Goal: Task Accomplishment & Management: Complete application form

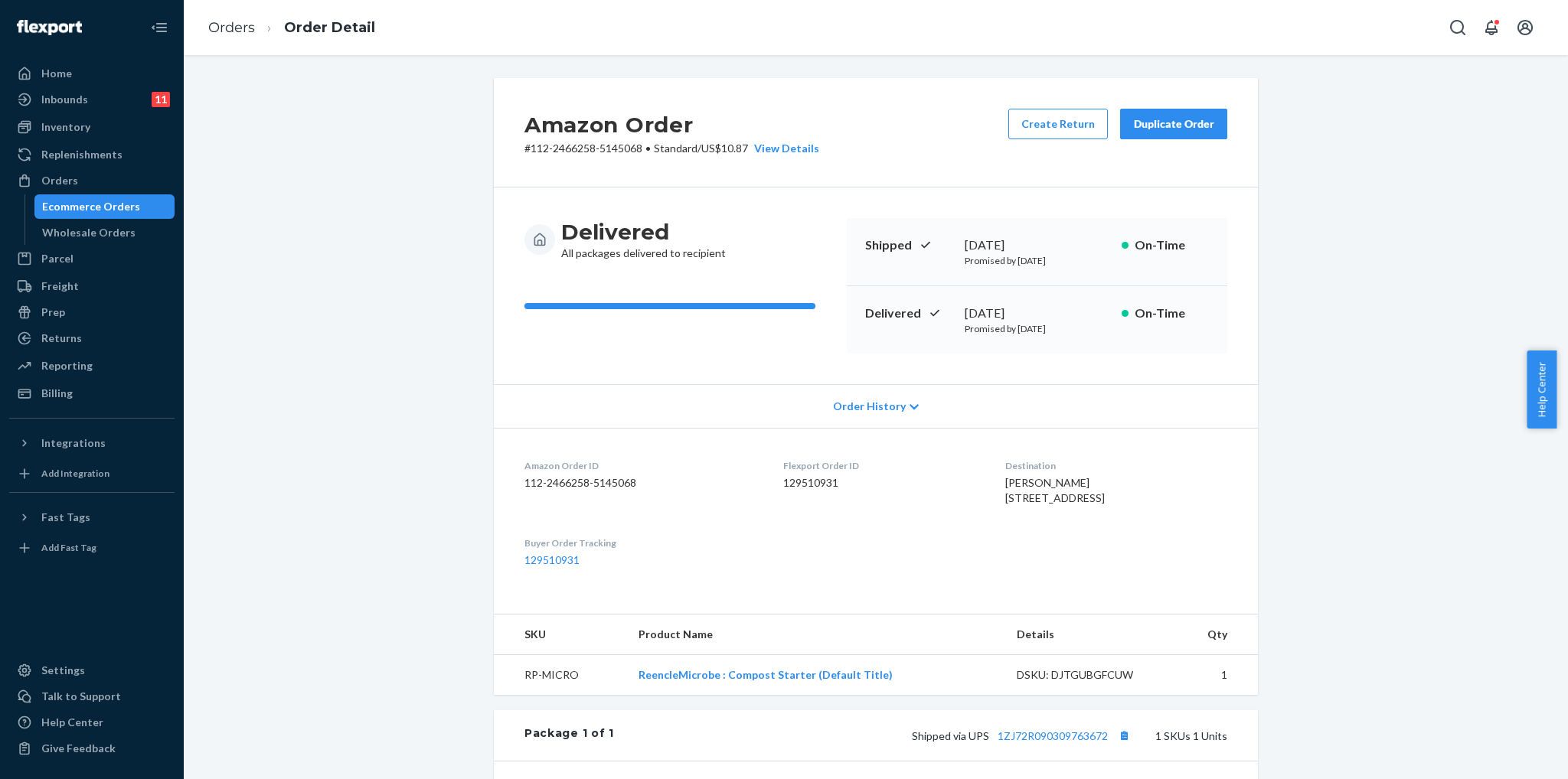
click at [77, 200] on div "Ecommerce Orders" at bounding box center [90, 207] width 98 height 15
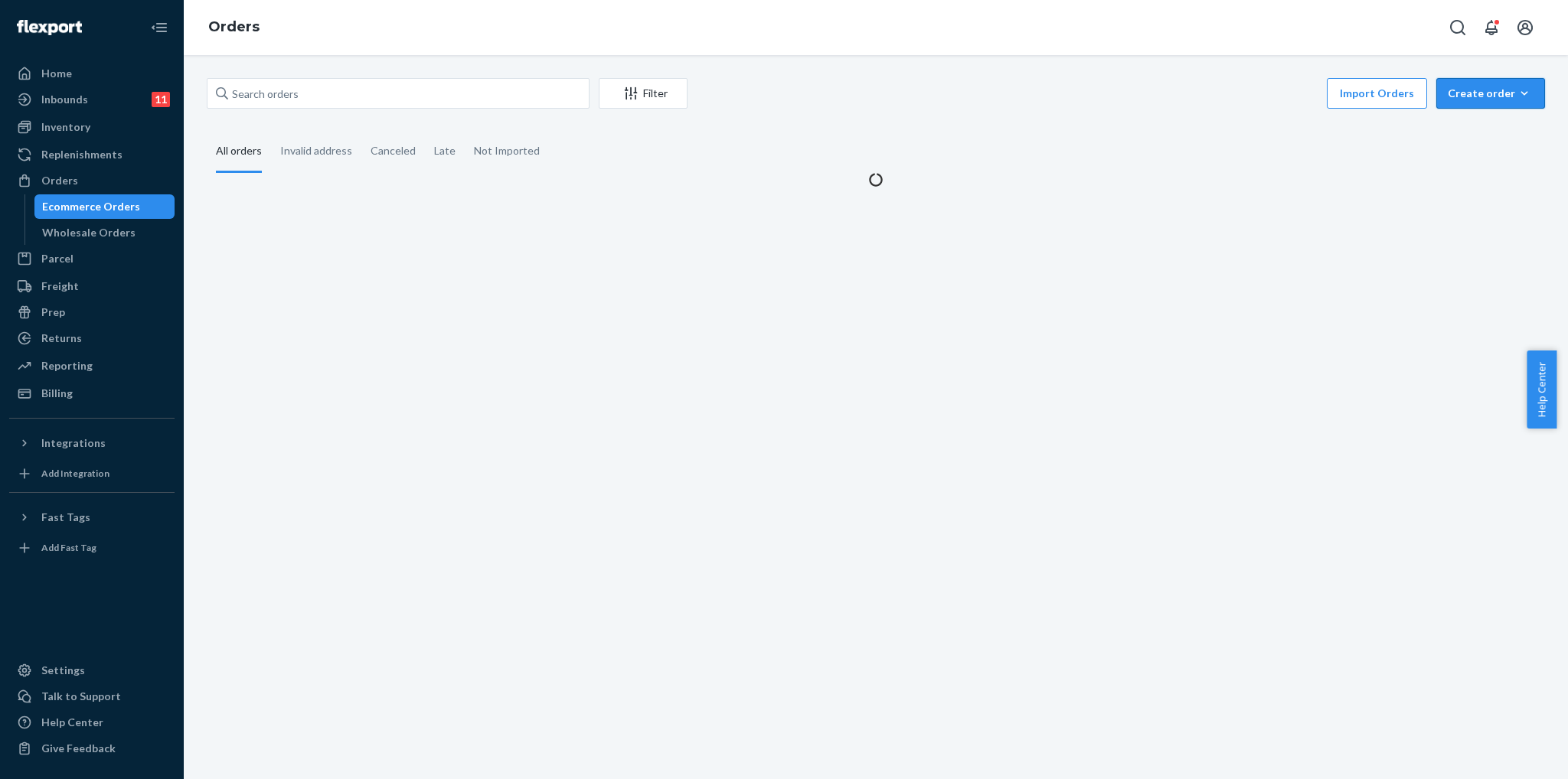
click at [1498, 94] on div "Create order" at bounding box center [1490, 94] width 86 height 15
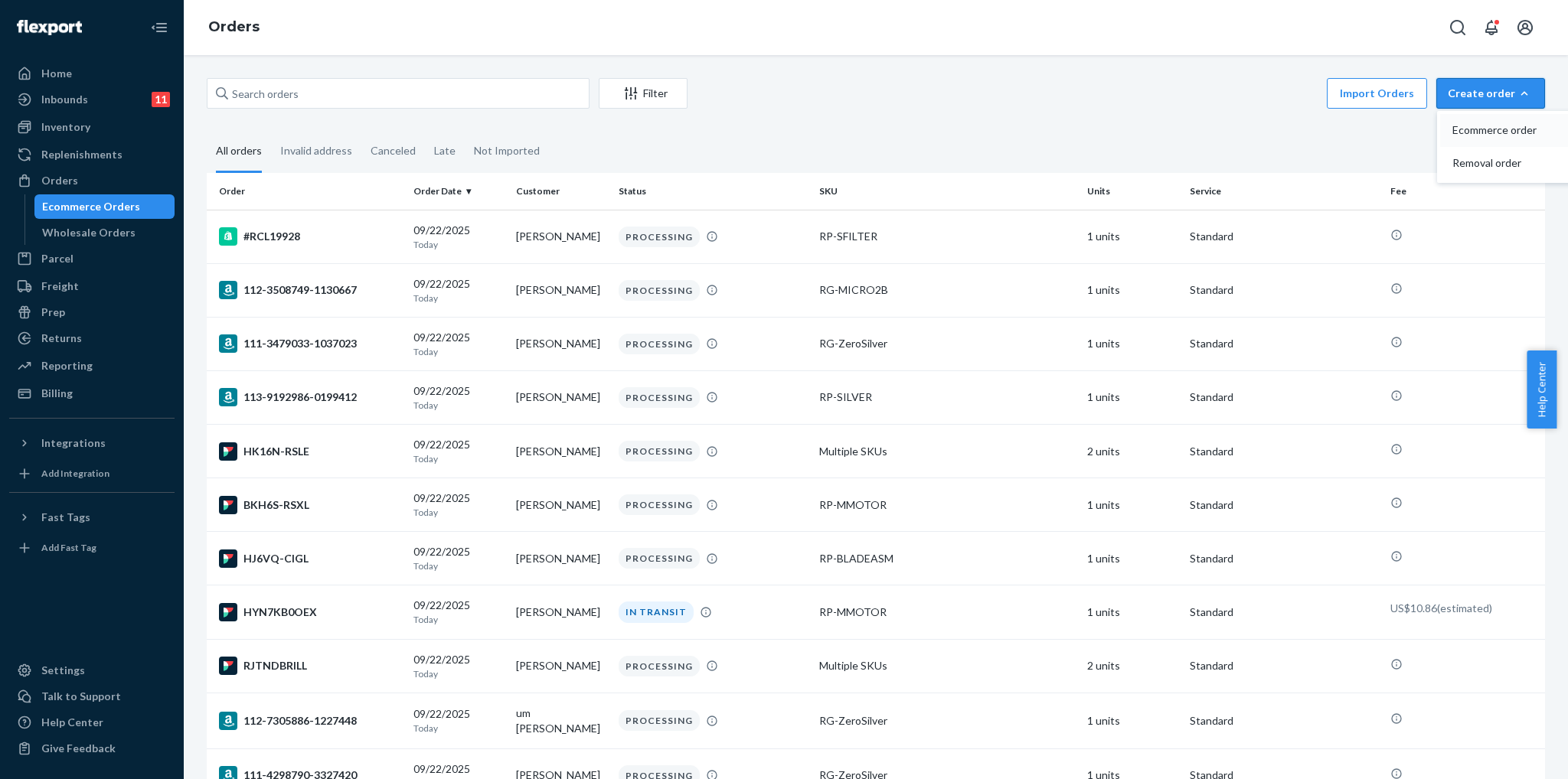
click at [1476, 128] on span "Ecommerce order" at bounding box center [1500, 130] width 95 height 11
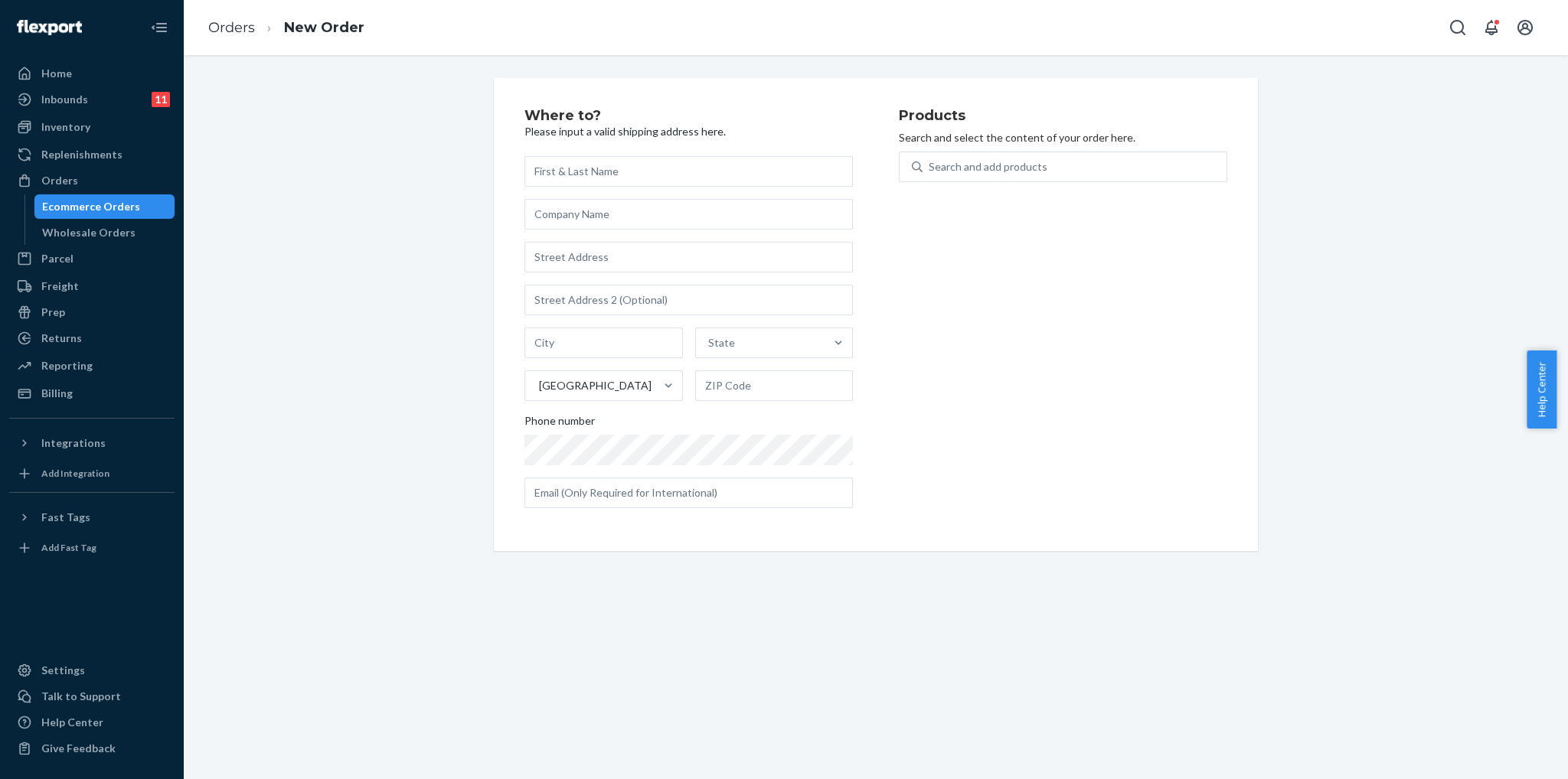
click at [607, 172] on input "text" at bounding box center [688, 172] width 328 height 31
drag, startPoint x: 626, startPoint y: 167, endPoint x: 254, endPoint y: 151, distance: 372.3
click at [254, 151] on div "Where to? Please input a valid shipping address here. [EMAIL_ADDRESS][DOMAIN_NA…" at bounding box center [875, 315] width 1361 height 473
paste input "[PERSON_NAME]"
type input "[PERSON_NAME]"
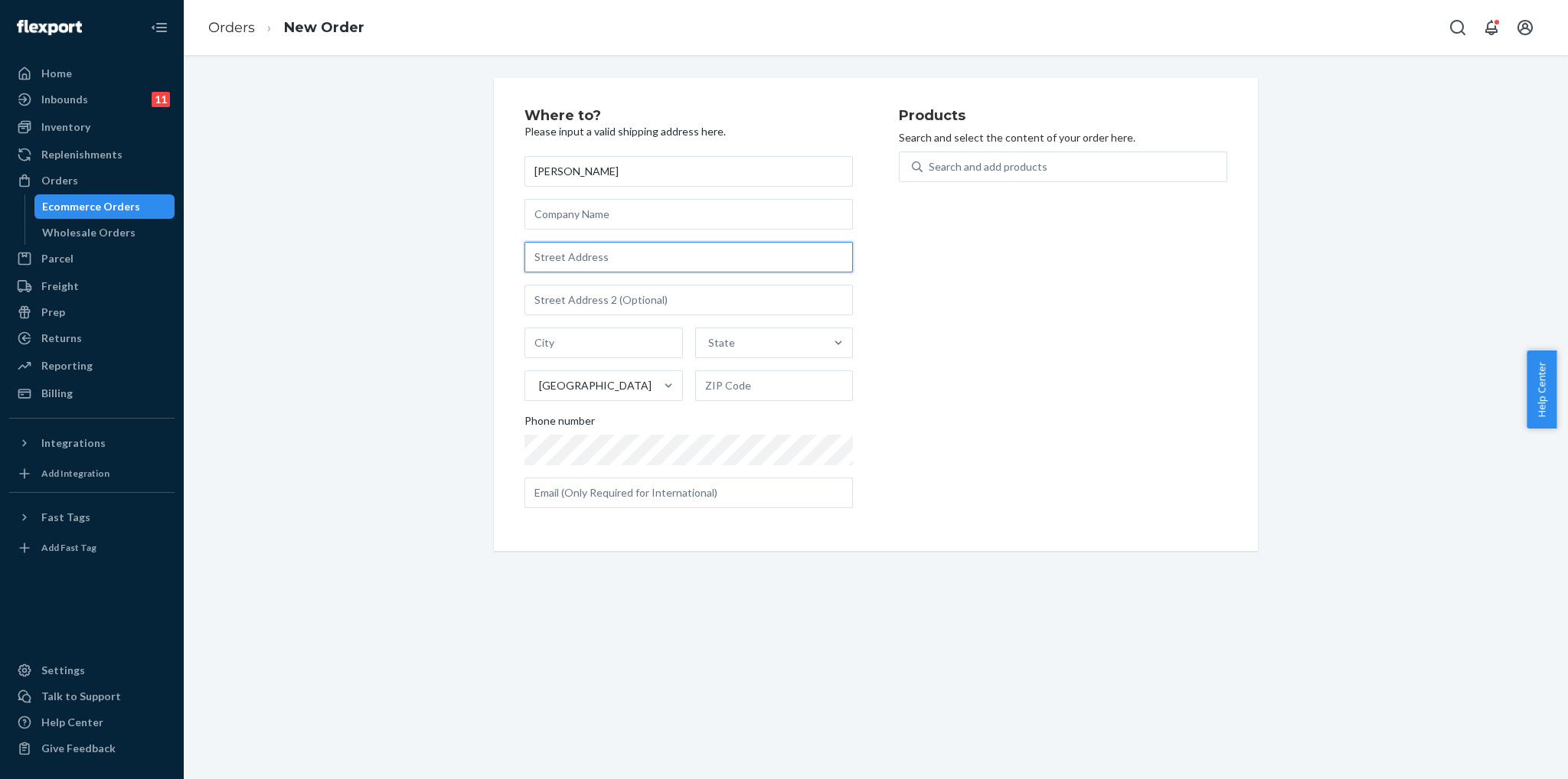
click at [582, 257] on input "text" at bounding box center [688, 257] width 328 height 31
paste input "[STREET_ADDRESS] [GEOGRAPHIC_DATA], MA 02540"
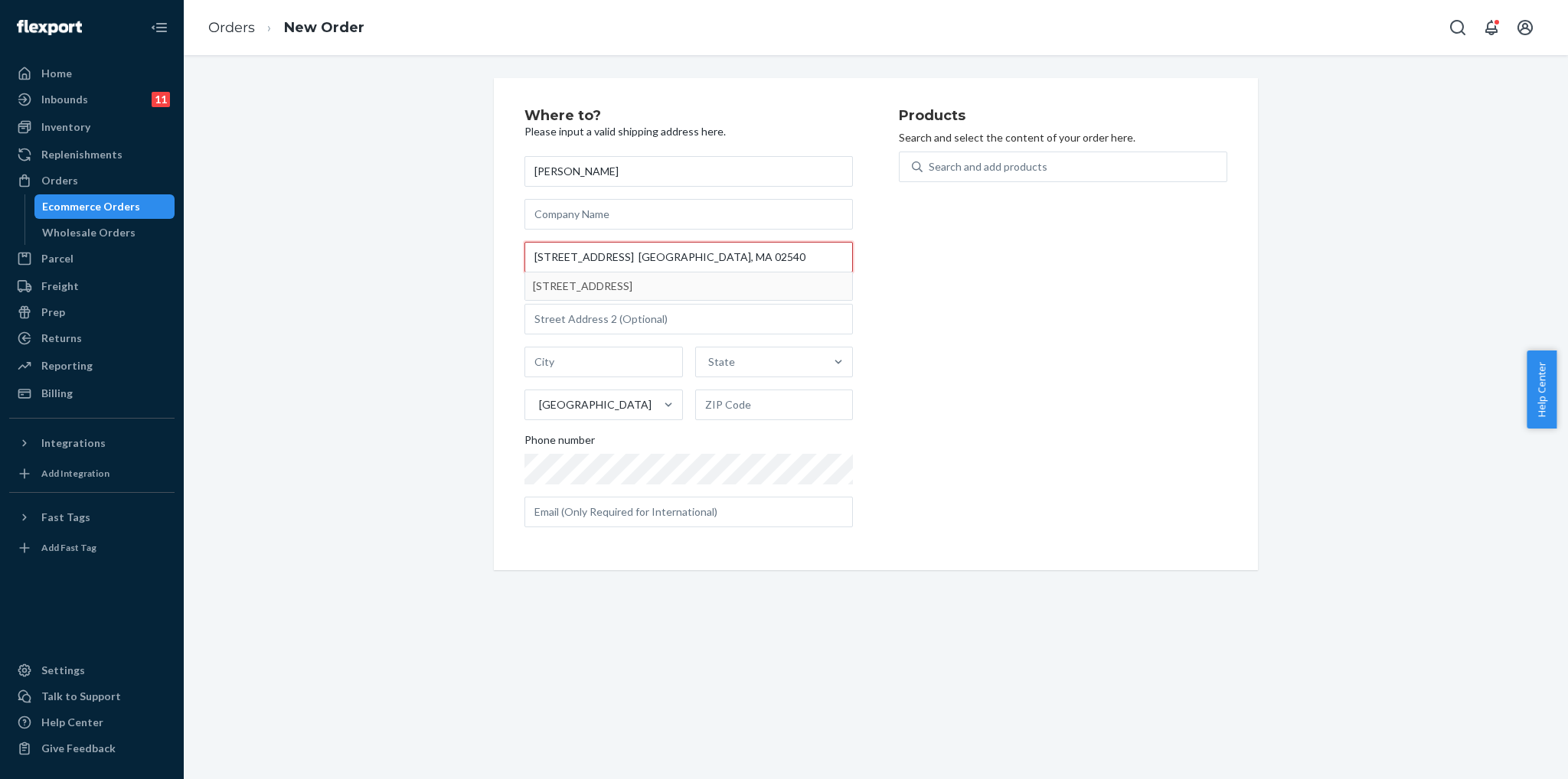
type input "[STREET_ADDRESS] [GEOGRAPHIC_DATA], MA 02540"
type input "Falmouth"
type input "02540"
type input "[STREET_ADDRESS]"
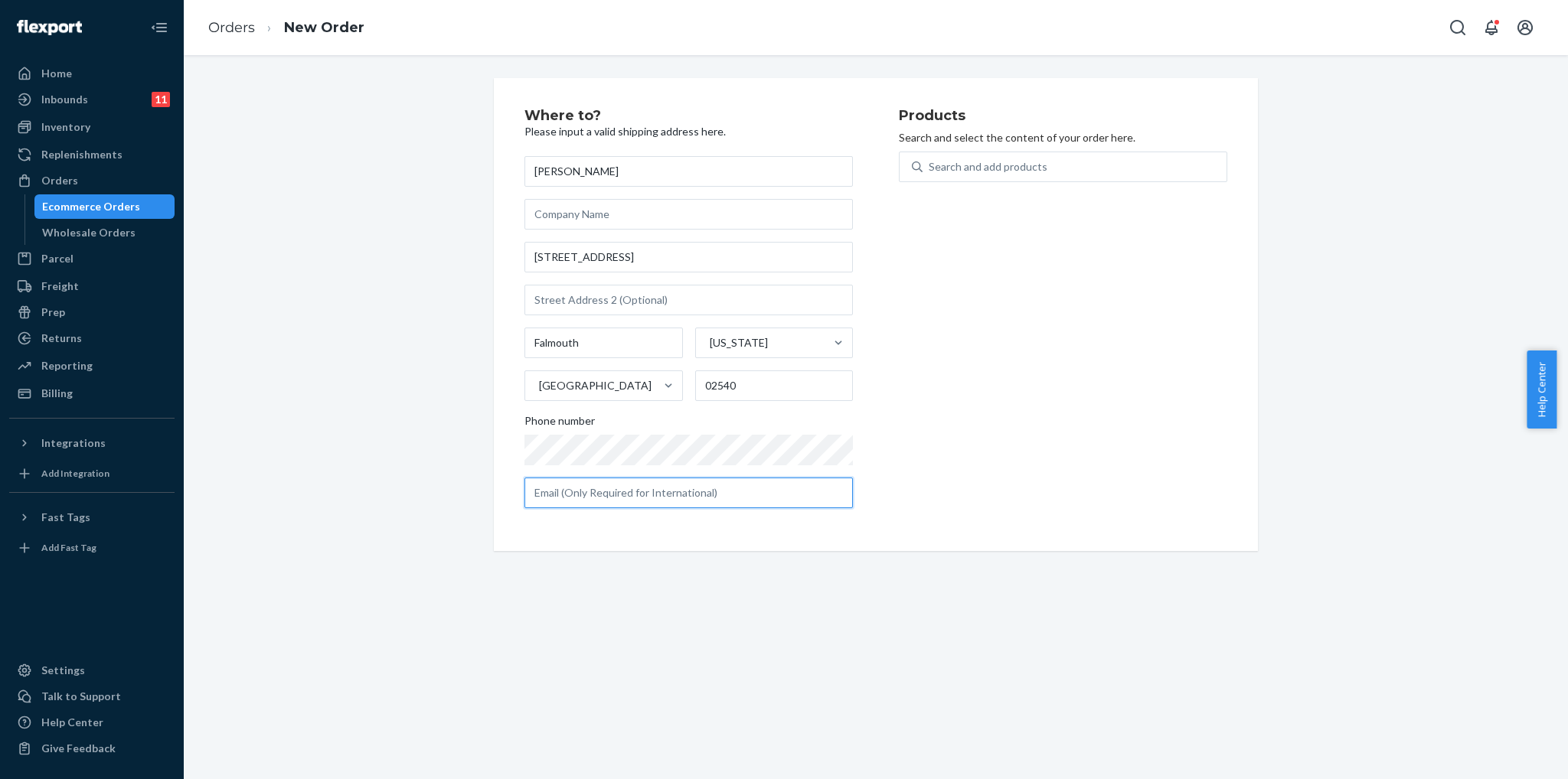
click at [674, 496] on input "text" at bounding box center [688, 492] width 328 height 31
paste input "[EMAIL_ADDRESS][DOMAIN_NAME]"
click at [631, 493] on input "[EMAIL_ADDRESS][DOMAIN_NAME]" at bounding box center [688, 492] width 328 height 31
type input "[EMAIL_ADDRESS][DOMAIN_NAME]"
click at [645, 264] on input "[STREET_ADDRESS]" at bounding box center [688, 257] width 328 height 31
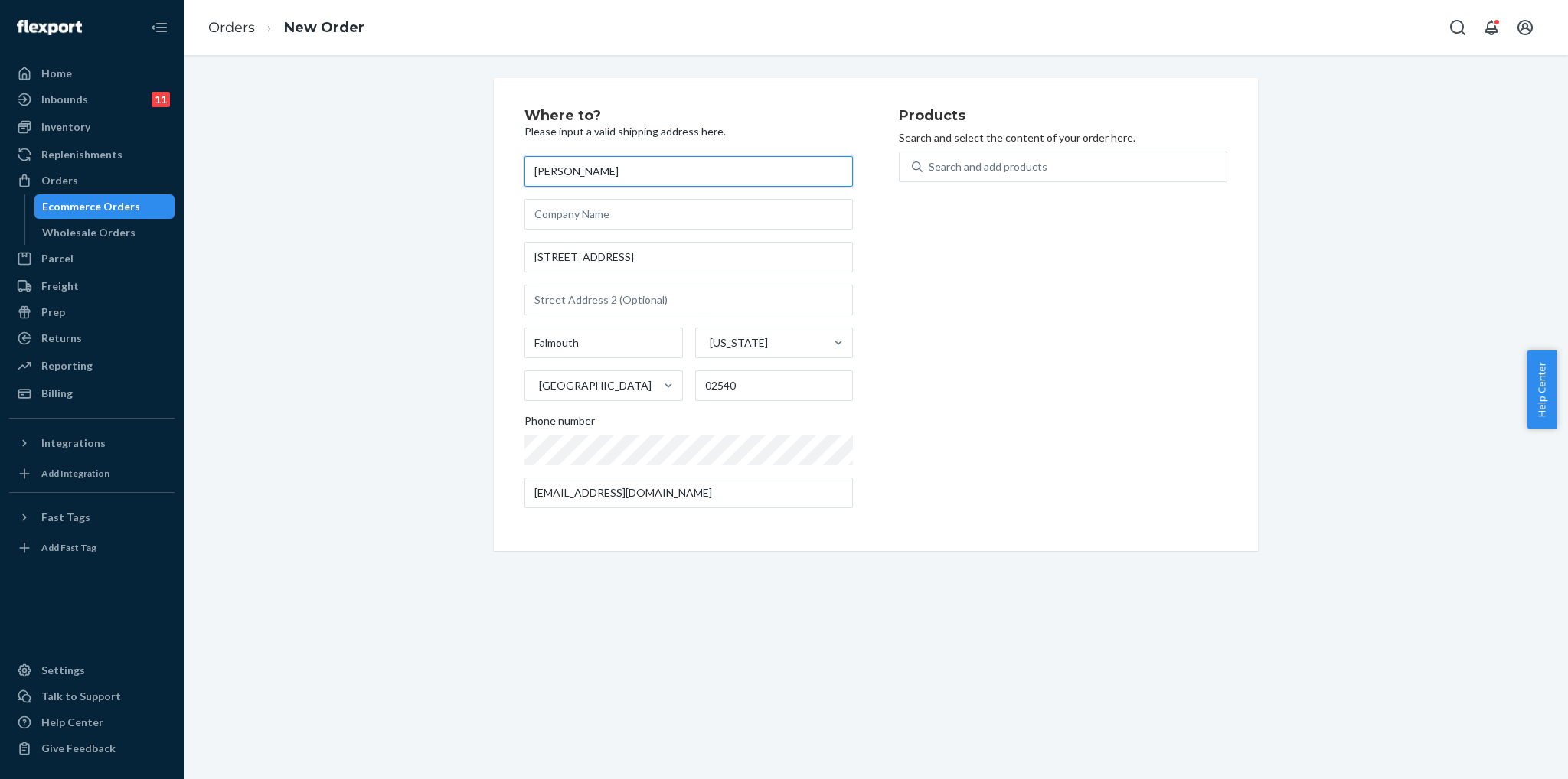
click at [704, 175] on input "[PERSON_NAME]" at bounding box center [688, 172] width 328 height 31
click at [698, 161] on input "[PERSON_NAME]" at bounding box center [688, 172] width 328 height 31
click at [619, 168] on input "[PERSON_NAME]" at bounding box center [688, 172] width 328 height 31
click at [631, 169] on input "[PERSON_NAME]" at bounding box center [688, 172] width 328 height 31
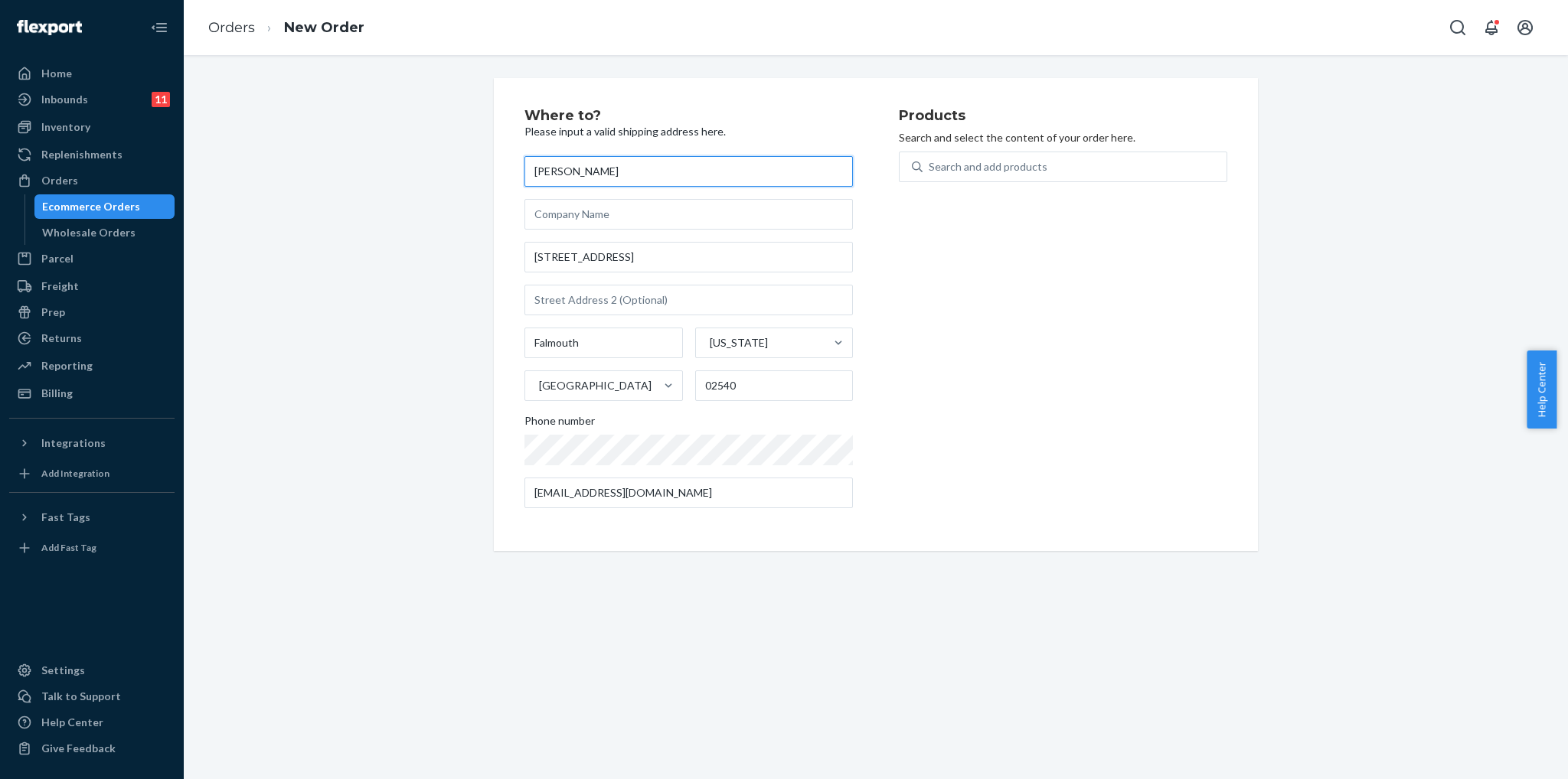
drag, startPoint x: 553, startPoint y: 172, endPoint x: 378, endPoint y: 146, distance: 176.9
click at [379, 146] on div "Where to? Please input a valid shipping address here. [PERSON_NAME] [STREET_ADD…" at bounding box center [875, 315] width 1361 height 473
paste input "[PERSON_NAME]"
type input "[PERSON_NAME]"
click at [747, 252] on input "[STREET_ADDRESS]" at bounding box center [688, 257] width 328 height 31
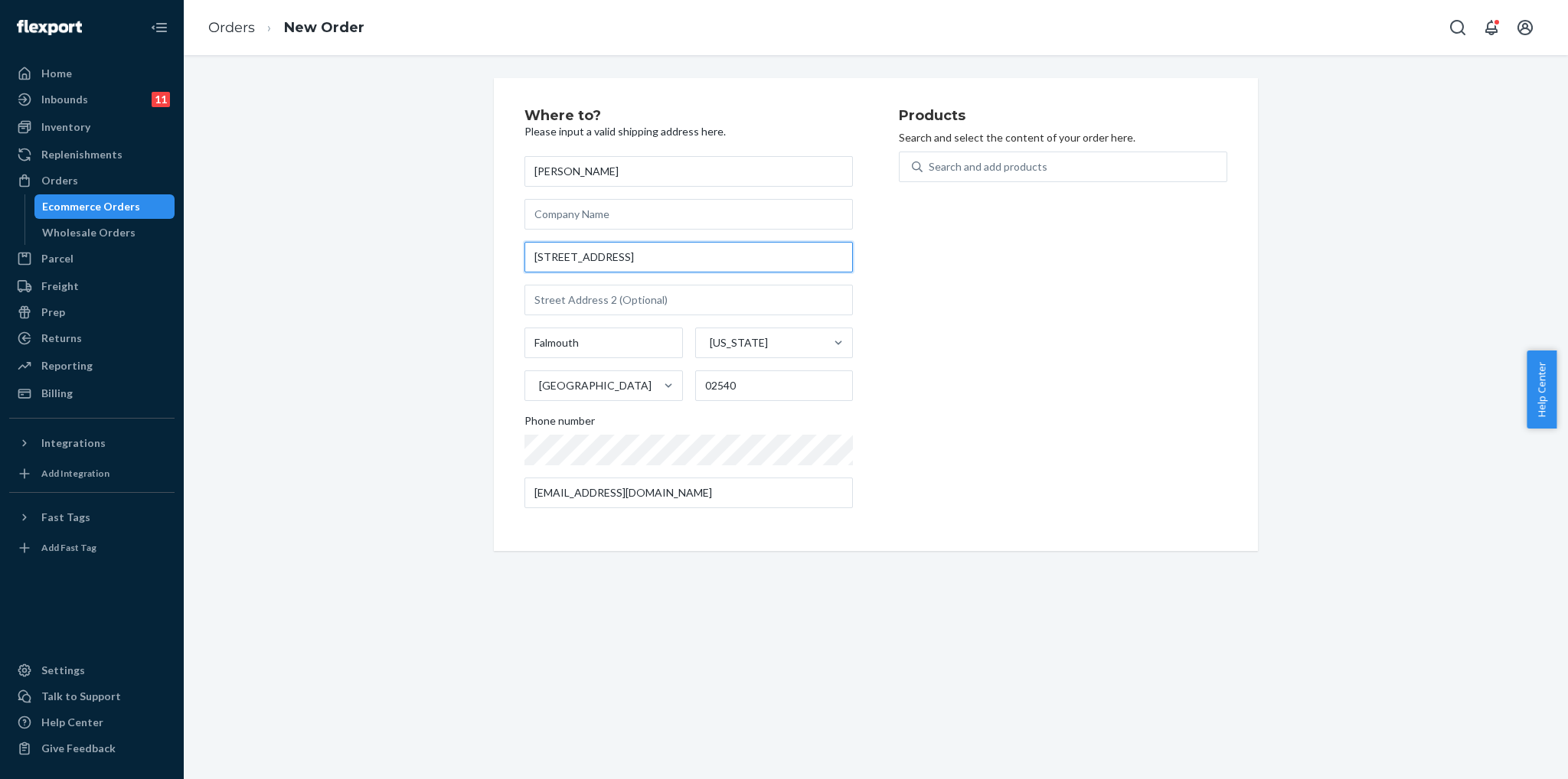
drag, startPoint x: 740, startPoint y: 262, endPoint x: 296, endPoint y: 226, distance: 445.5
click at [296, 226] on div "Where to? Please input a valid shipping address here. [PERSON_NAME] [STREET_ADD…" at bounding box center [875, 315] width 1361 height 473
paste input ""[STREET_ADDRESS][PERSON_NAME]""
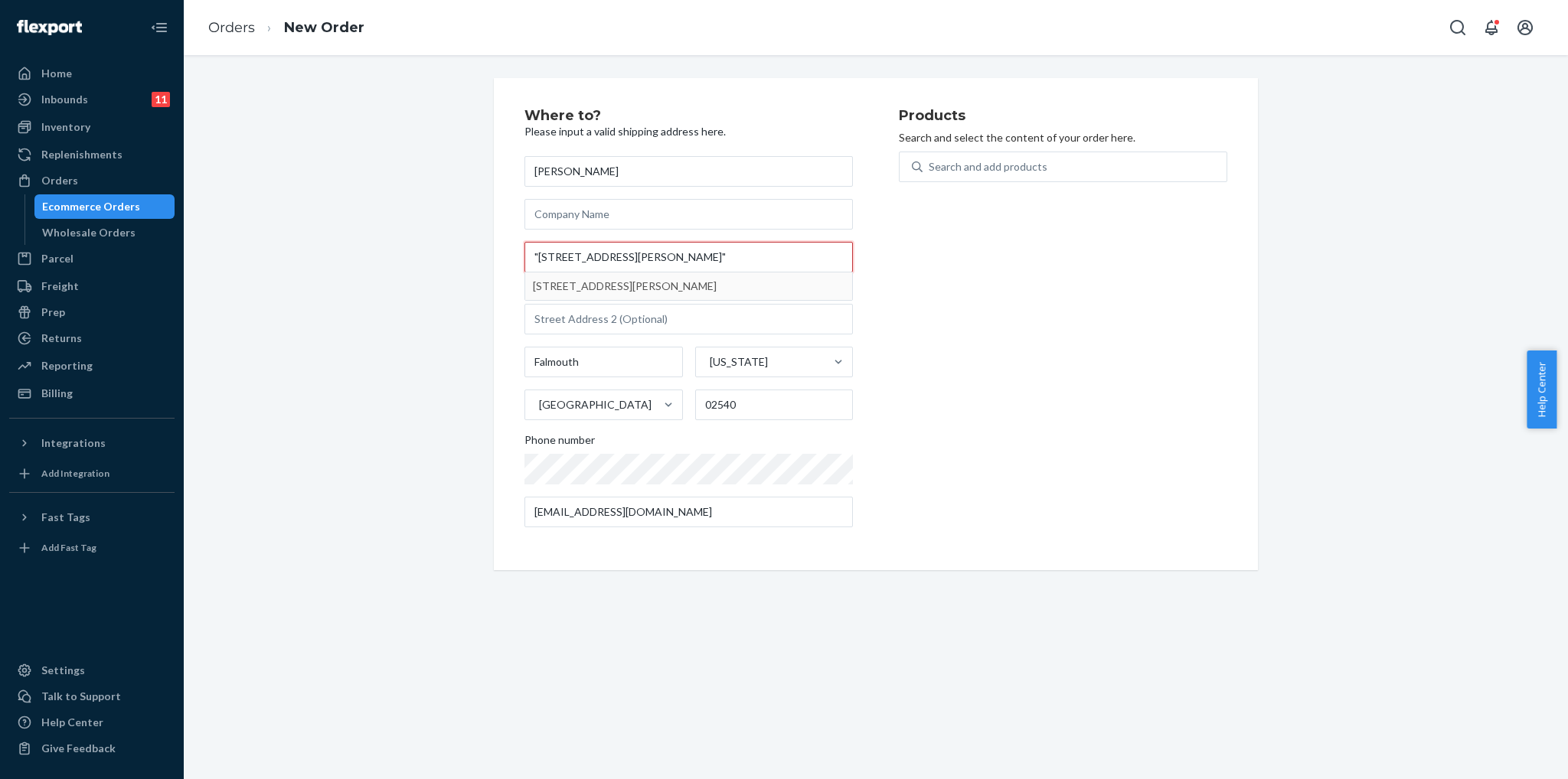
type input ""[STREET_ADDRESS][PERSON_NAME]""
type input "[GEOGRAPHIC_DATA]"
type input "29708"
type input "1555 [PERSON_NAME]"
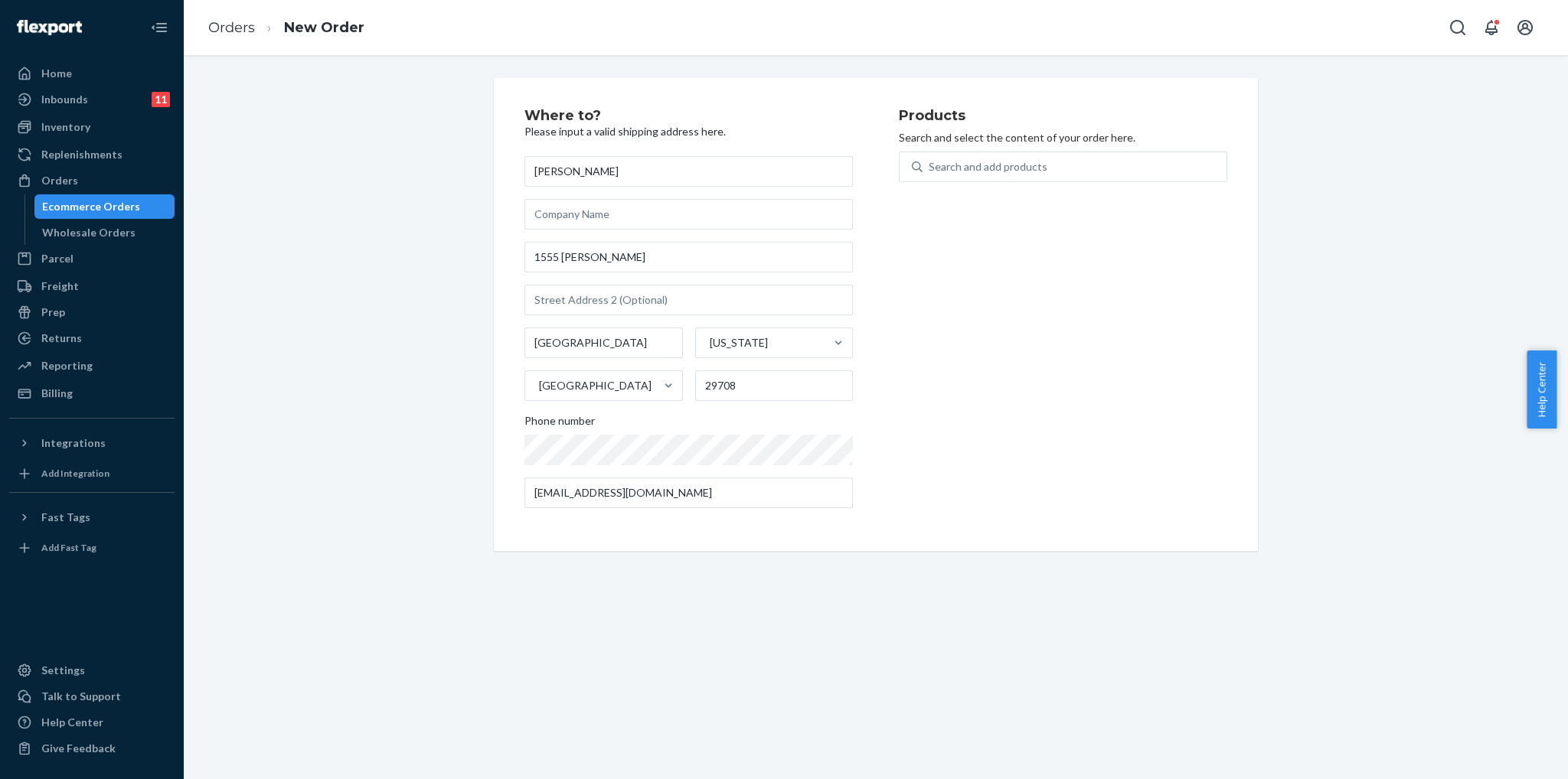
click at [505, 419] on div "Where to? Please input a valid shipping address here. [PERSON_NAME] [STREET_ADD…" at bounding box center [875, 315] width 764 height 473
click at [622, 498] on input "[EMAIL_ADDRESS][DOMAIN_NAME]" at bounding box center [688, 492] width 328 height 31
click at [695, 487] on input "[EMAIL_ADDRESS][DOMAIN_NAME]" at bounding box center [688, 492] width 328 height 31
click at [670, 496] on input "[EMAIL_ADDRESS][DOMAIN_NAME]" at bounding box center [688, 492] width 328 height 31
drag, startPoint x: 572, startPoint y: 500, endPoint x: 180, endPoint y: 497, distance: 392.0
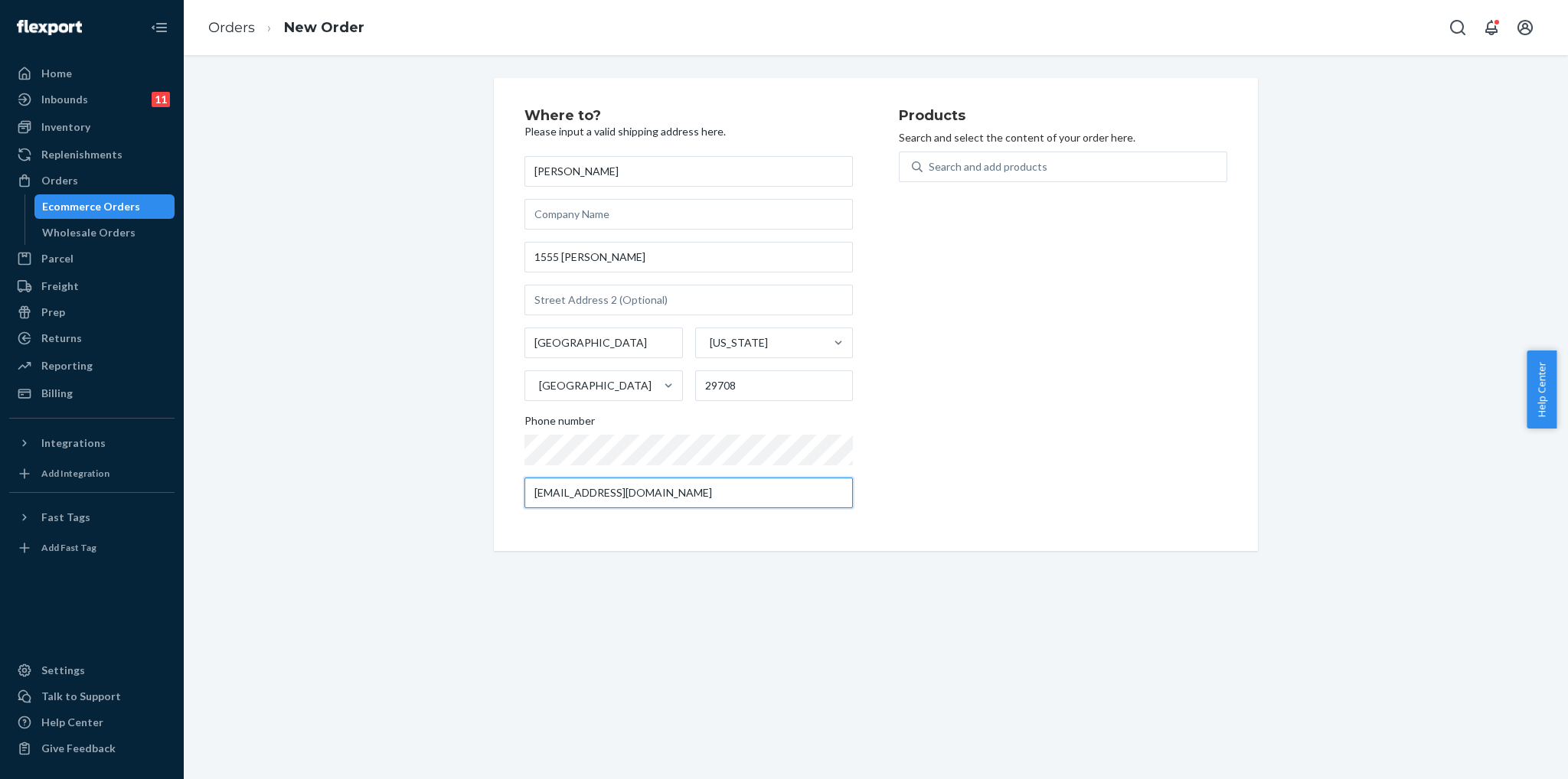
click at [180, 497] on div "Home Inbounds 11 Shipping Plans Problems 11 Inventory Products Replenishments O…" at bounding box center [784, 390] width 1568 height 779
paste input "[EMAIL_ADDRESS][DOMAIN_NAME]"
type input "[EMAIL_ADDRESS][DOMAIN_NAME]"
click at [1063, 160] on div "Search and add products" at bounding box center [1074, 167] width 304 height 27
click at [930, 160] on input "Search and add products" at bounding box center [929, 167] width 2 height 15
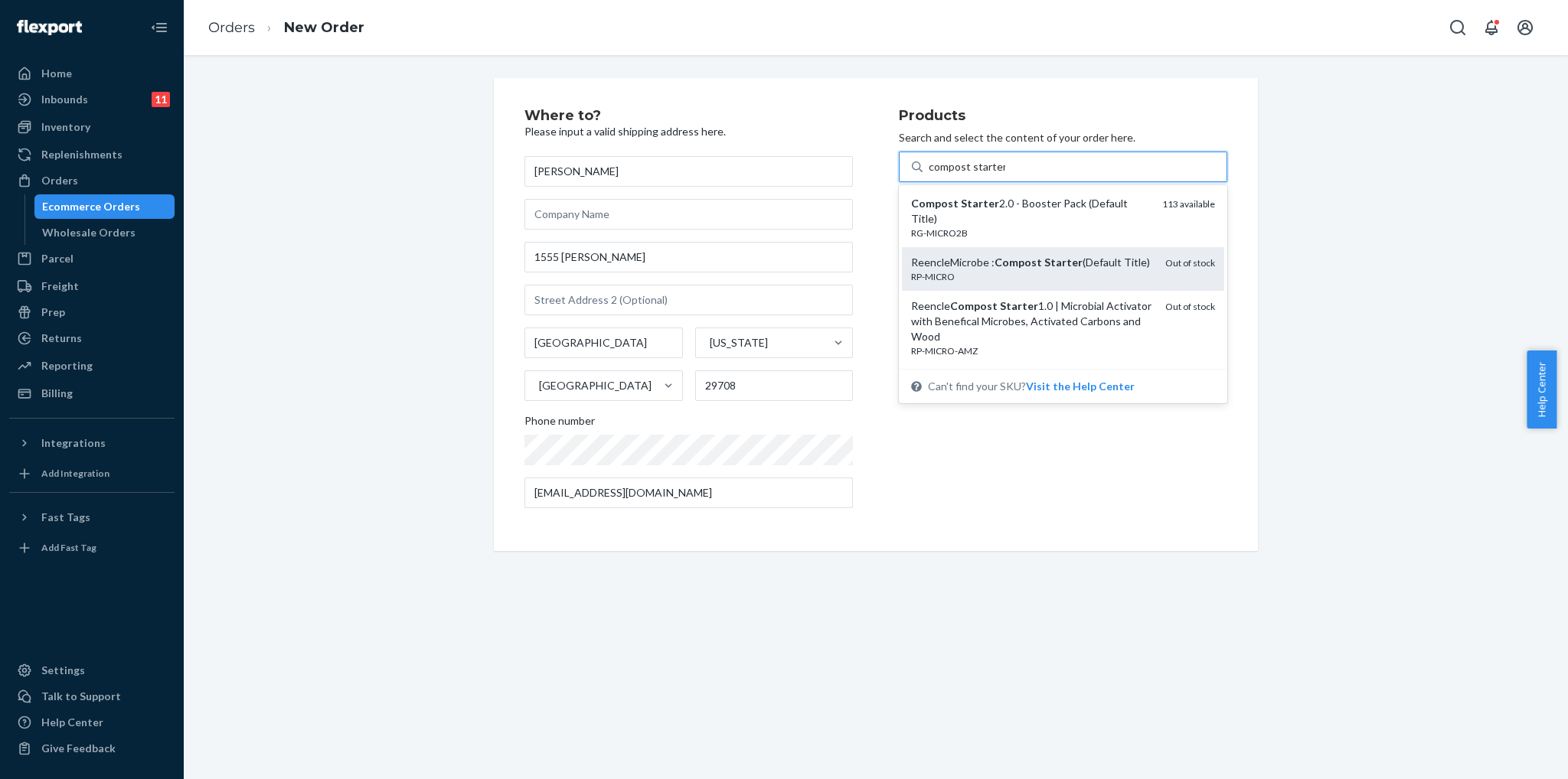
click at [1185, 278] on div "Out of stock" at bounding box center [1189, 269] width 49 height 28
click at [1005, 174] on input "compost starter" at bounding box center [966, 167] width 77 height 15
type input "compost starter"
click at [1335, 293] on div "Where to? Please input a valid shipping address here. [PERSON_NAME] [STREET_ADD…" at bounding box center [875, 315] width 1361 height 473
